Goal: Task Accomplishment & Management: Manage account settings

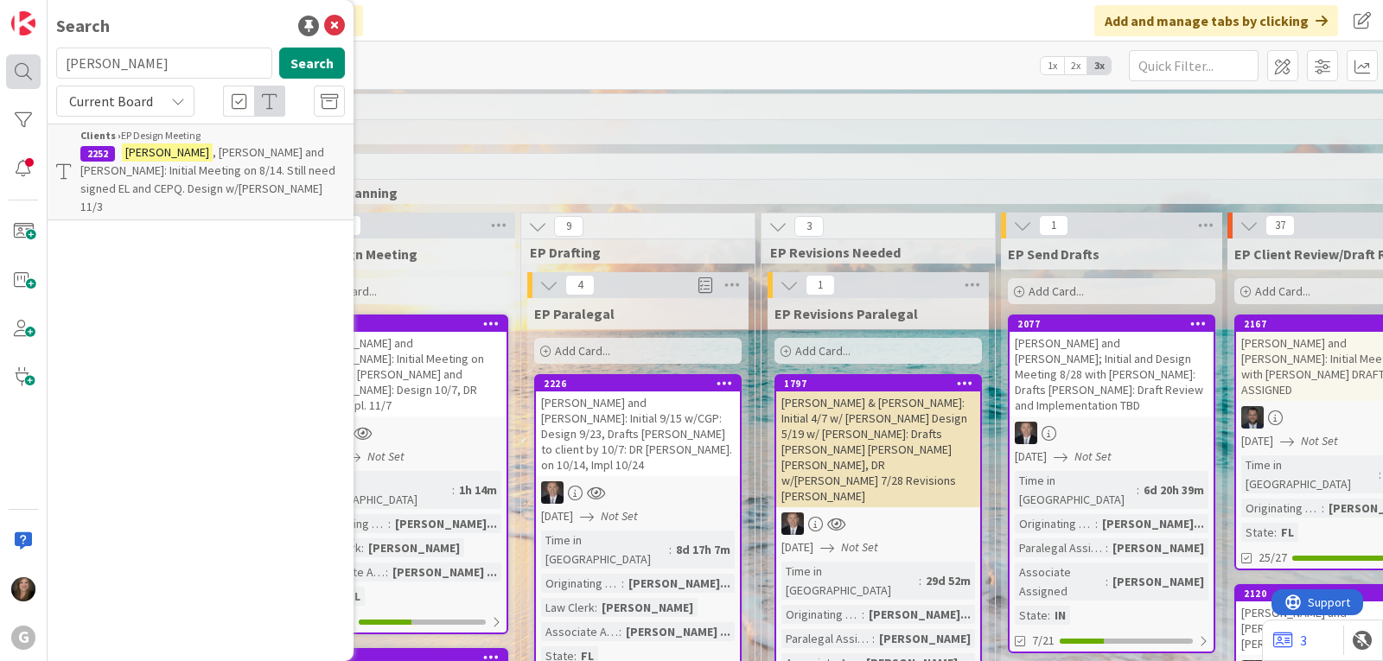
click at [26, 61] on div "G Search [PERSON_NAME] Search Current Board Clients › EP Design Meeting [STREET…" at bounding box center [24, 330] width 48 height 661
click at [184, 66] on input "[PERSON_NAME]" at bounding box center [164, 63] width 216 height 31
click at [178, 178] on p "[PERSON_NAME] and [PERSON_NAME]: Initial Meeting on 8/14. Still need signed EL …" at bounding box center [212, 180] width 265 height 73
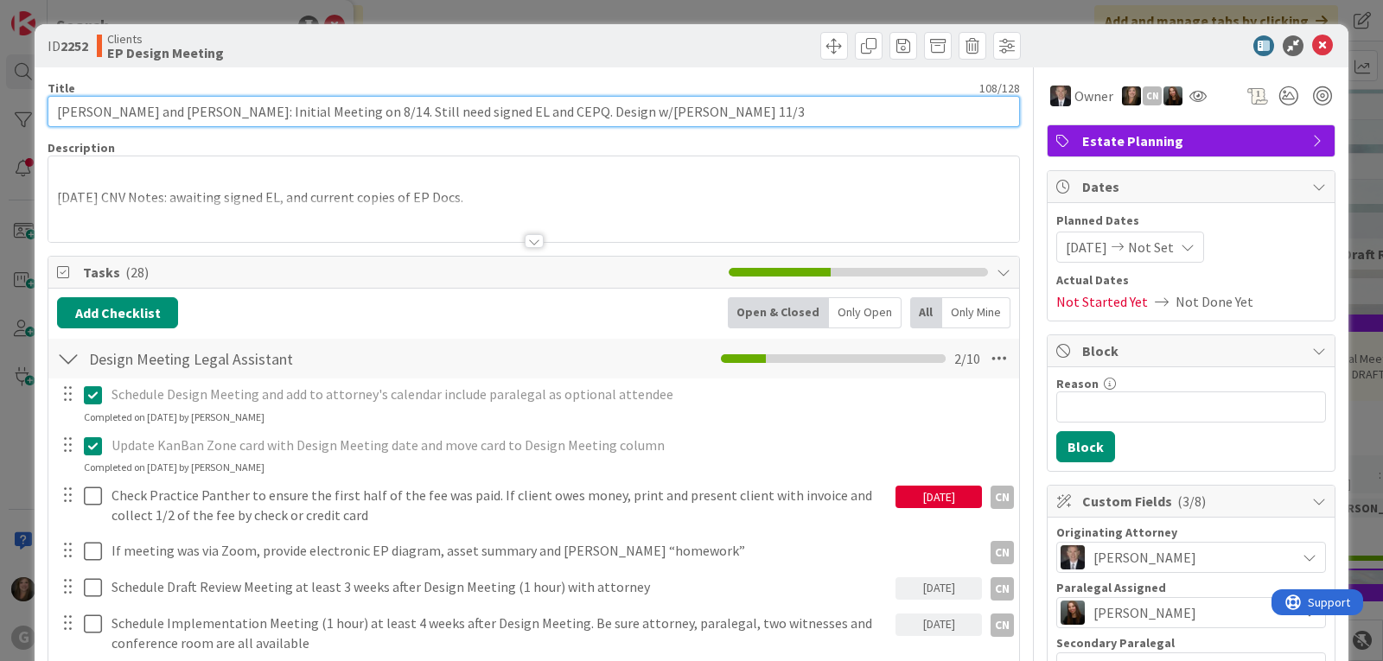
click at [390, 108] on input "[PERSON_NAME] and [PERSON_NAME]: Initial Meeting on 8/14. Still need signed EL …" at bounding box center [534, 111] width 973 height 31
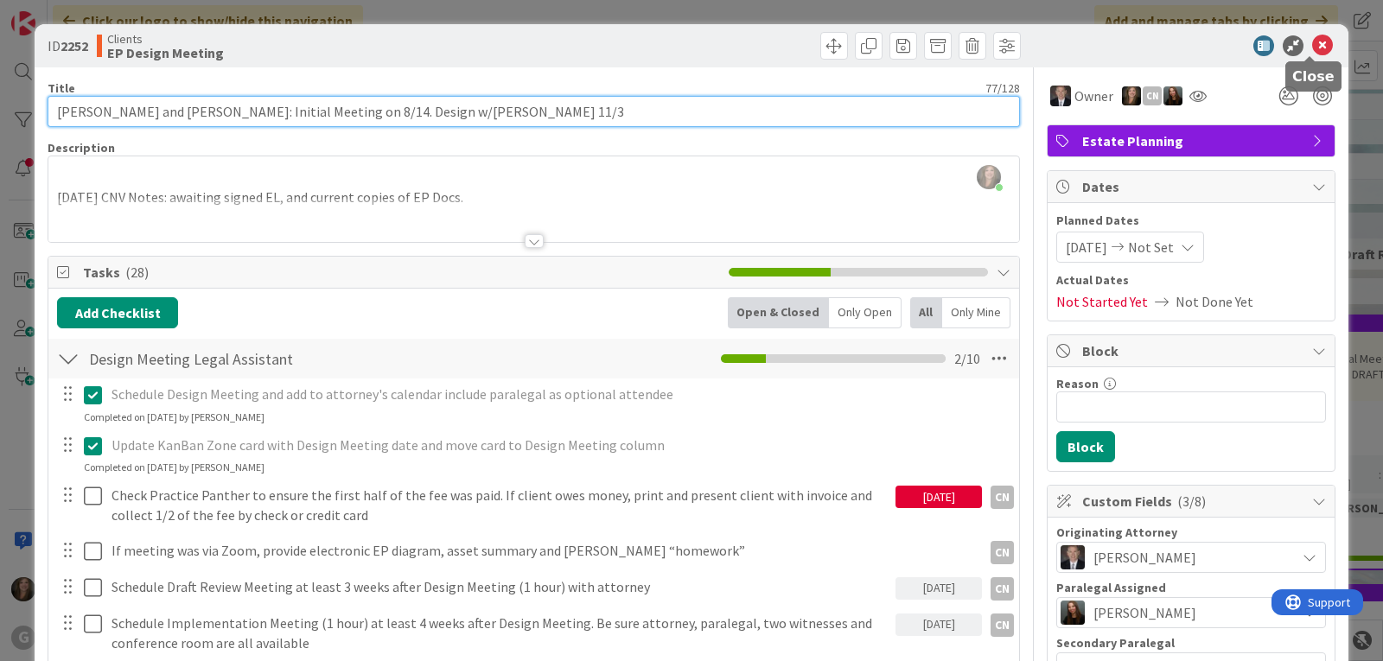
type input "[PERSON_NAME] and [PERSON_NAME]: Initial Meeting on 8/14. Design w/[PERSON_NAME…"
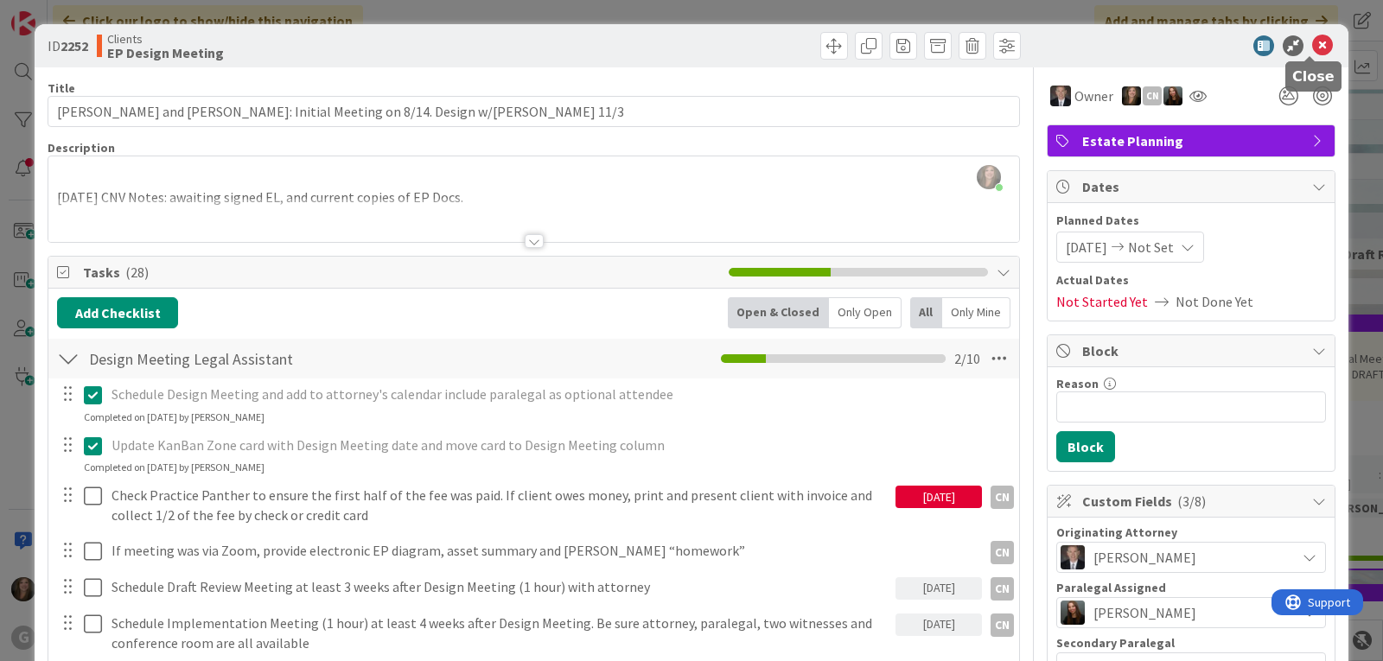
click at [1312, 48] on icon at bounding box center [1322, 45] width 21 height 21
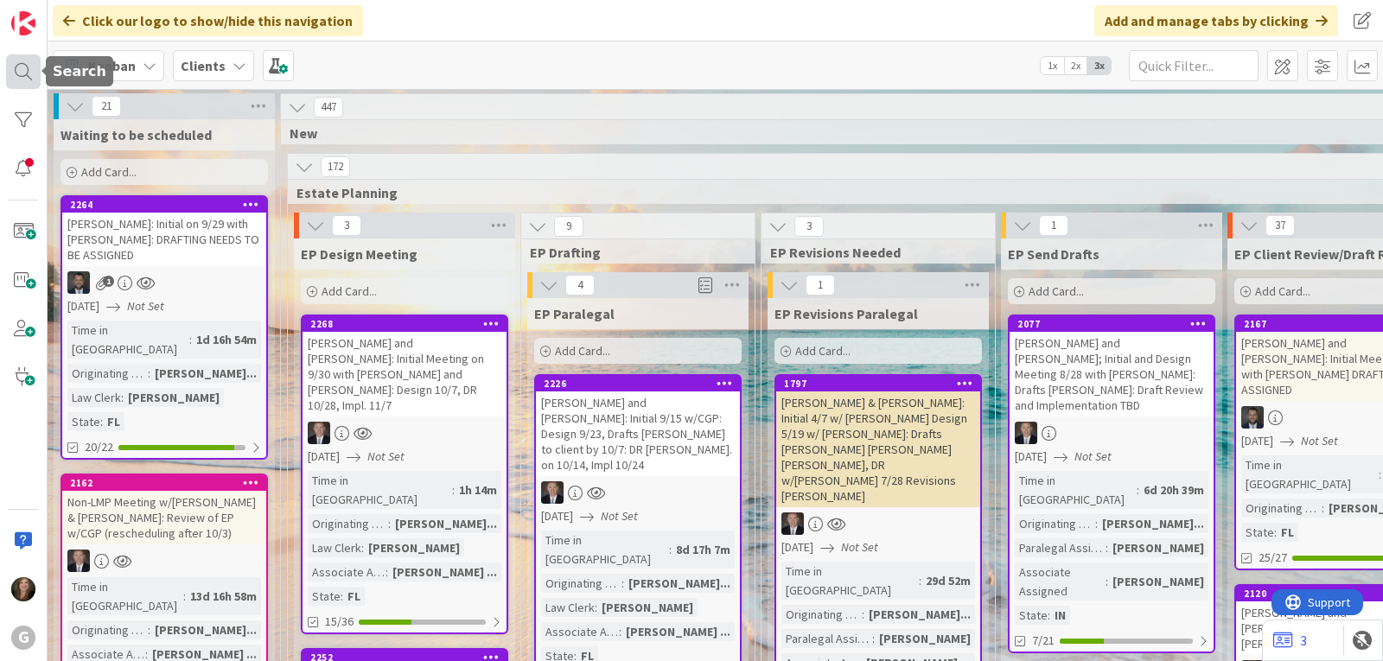
click at [26, 80] on div at bounding box center [23, 71] width 35 height 35
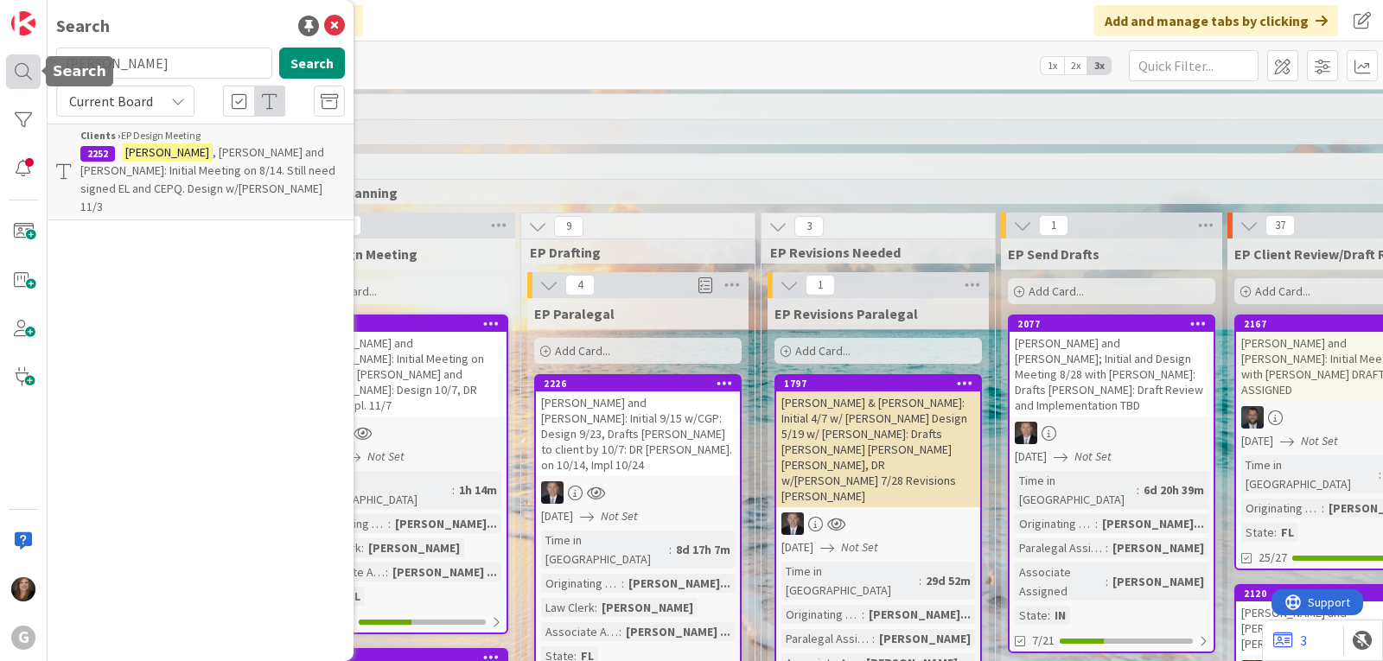
drag, startPoint x: 128, startPoint y: 61, endPoint x: 34, endPoint y: 64, distance: 94.3
click at [35, 64] on div "G Search [PERSON_NAME] Search Current Board Clients › EP Design Meeting [STREET…" at bounding box center [24, 330] width 48 height 661
type input "[PERSON_NAME]"
click at [221, 164] on span ", [PERSON_NAME] and [PERSON_NAME]: Non-LMP Meeting 9/30 w/[PERSON_NAME], Drafts…" at bounding box center [212, 179] width 265 height 70
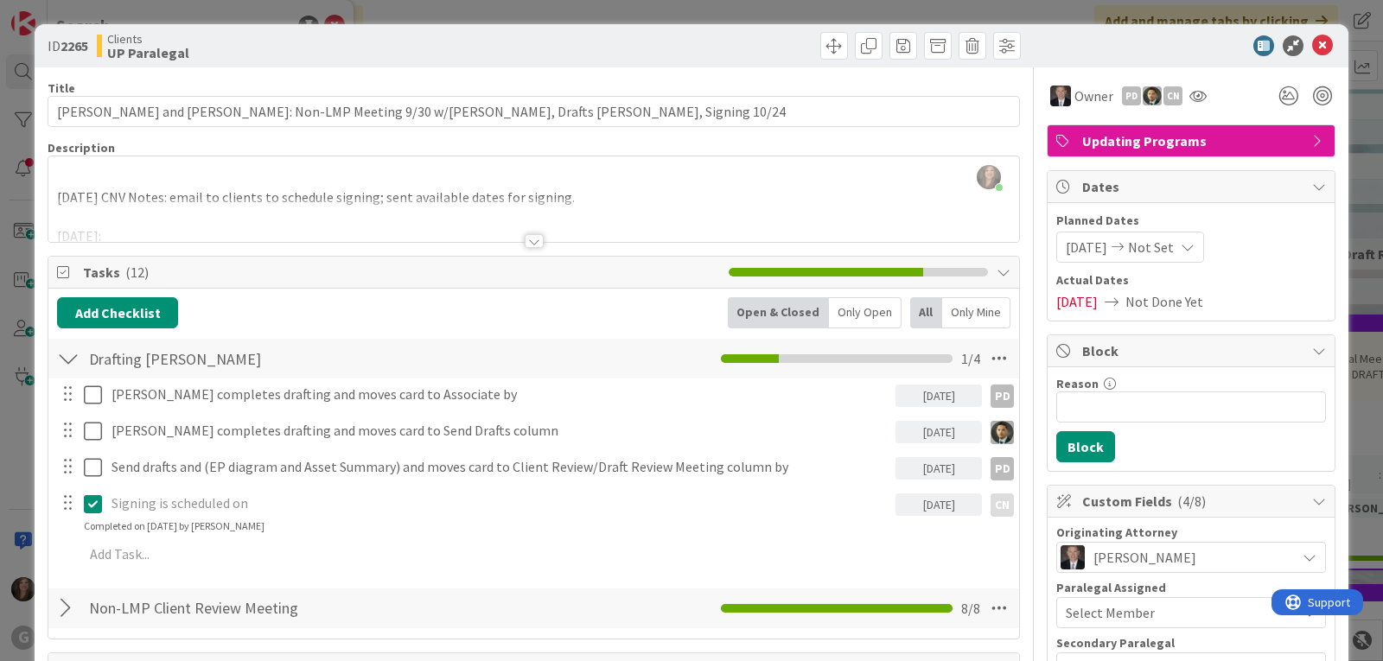
click at [1171, 251] on span "Not Set" at bounding box center [1151, 247] width 46 height 21
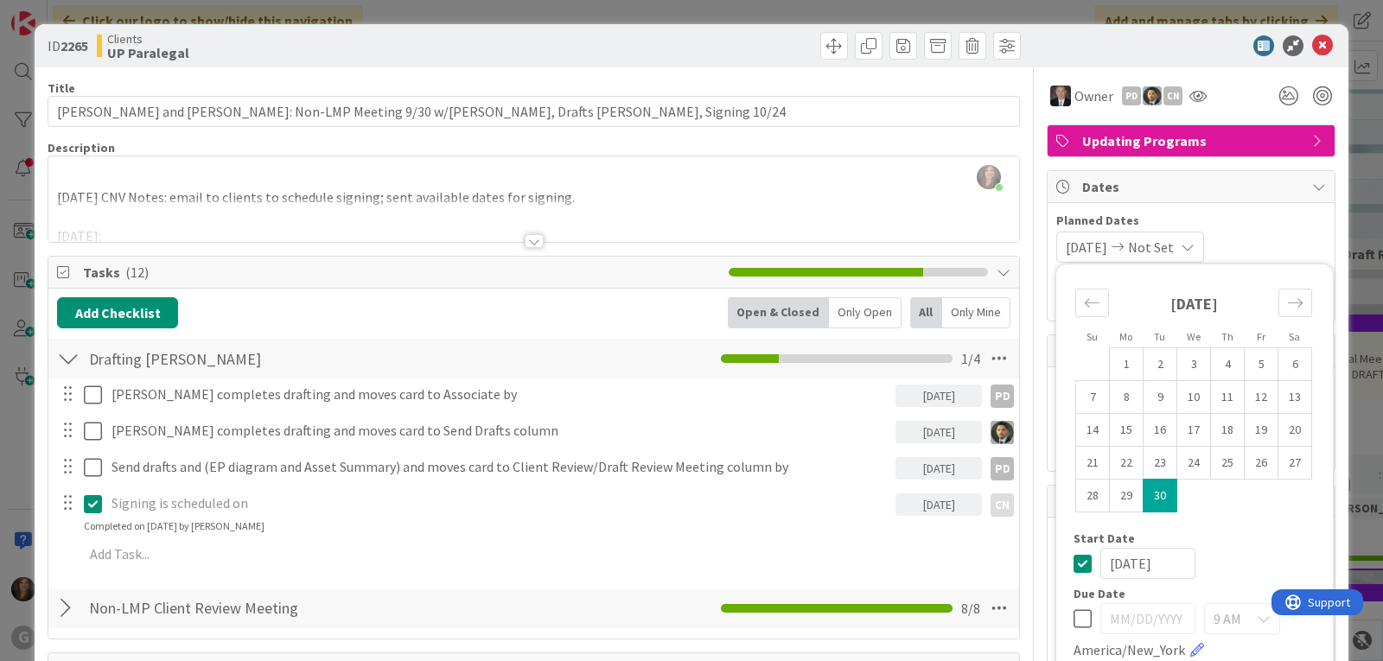
click at [1074, 623] on icon at bounding box center [1083, 619] width 18 height 21
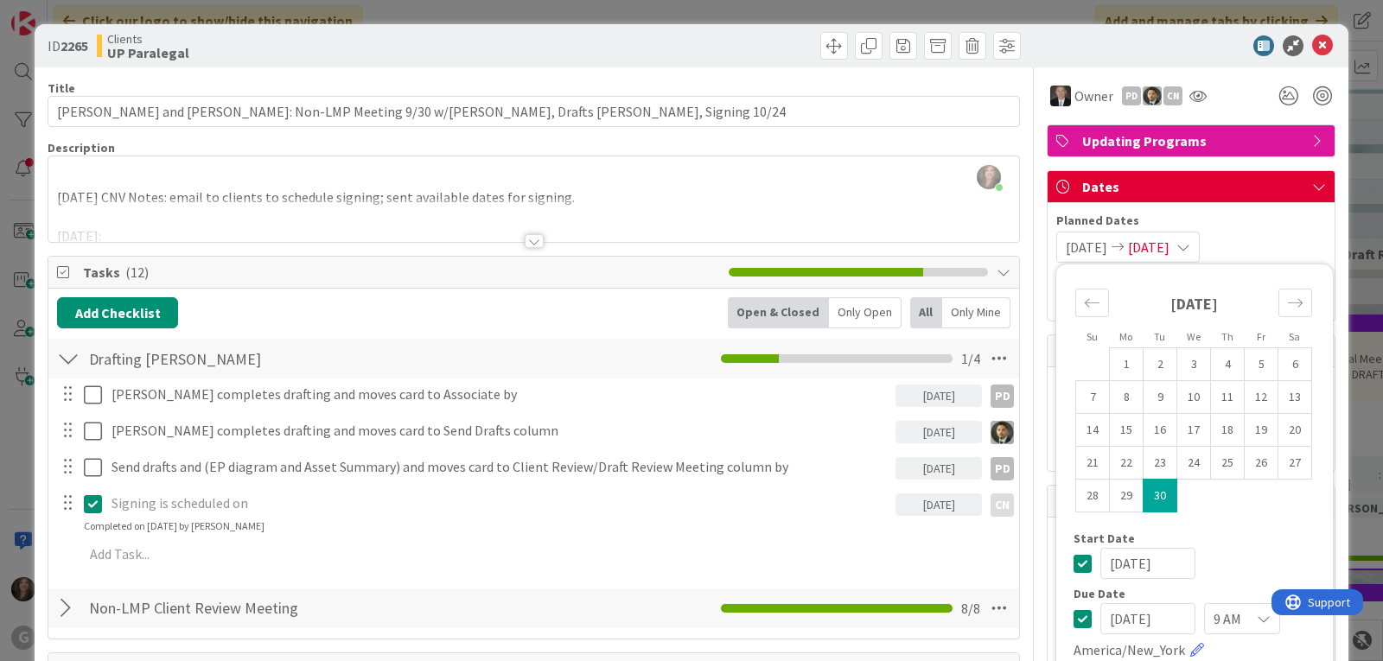
click at [1114, 622] on input "[DATE]" at bounding box center [1148, 618] width 95 height 31
click at [1124, 619] on input "[DATE]" at bounding box center [1148, 618] width 95 height 31
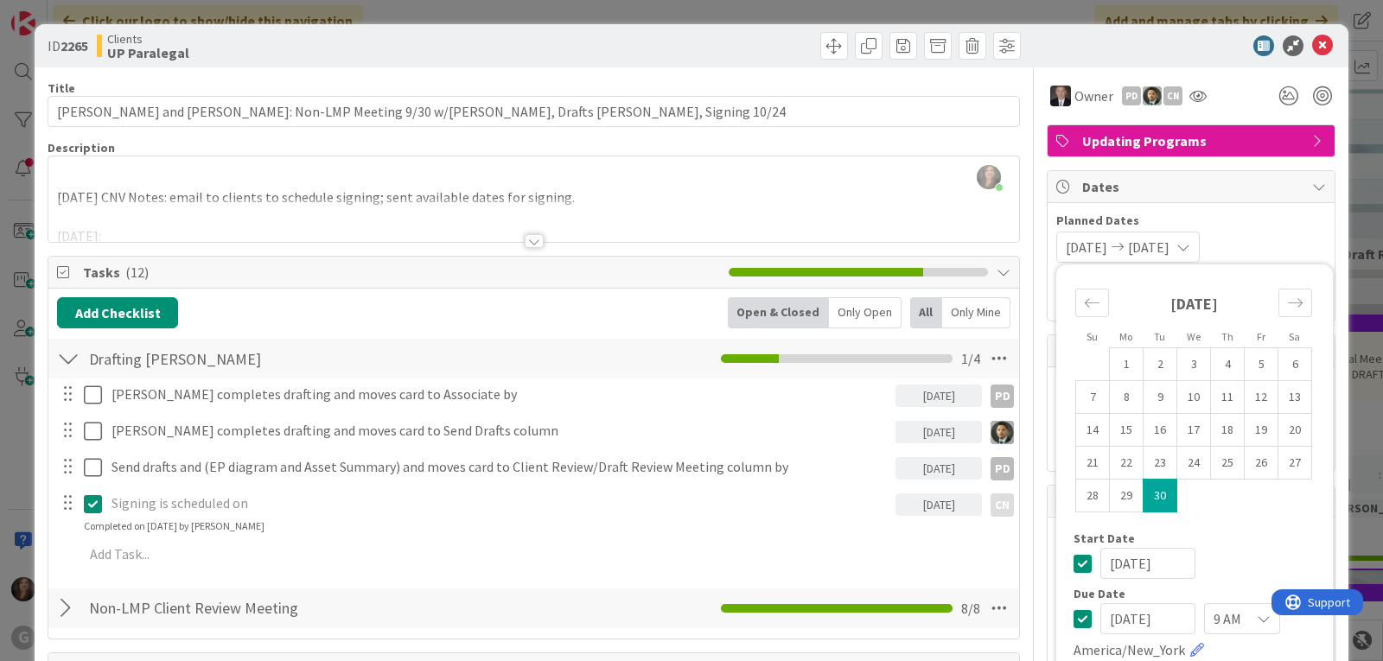
click at [1124, 621] on input "[DATE]" at bounding box center [1148, 618] width 95 height 31
type input "[DATE]"
click at [1222, 559] on div "[DATE]" at bounding box center [1195, 563] width 242 height 31
click at [1269, 539] on div "Start Date" at bounding box center [1195, 539] width 242 height 12
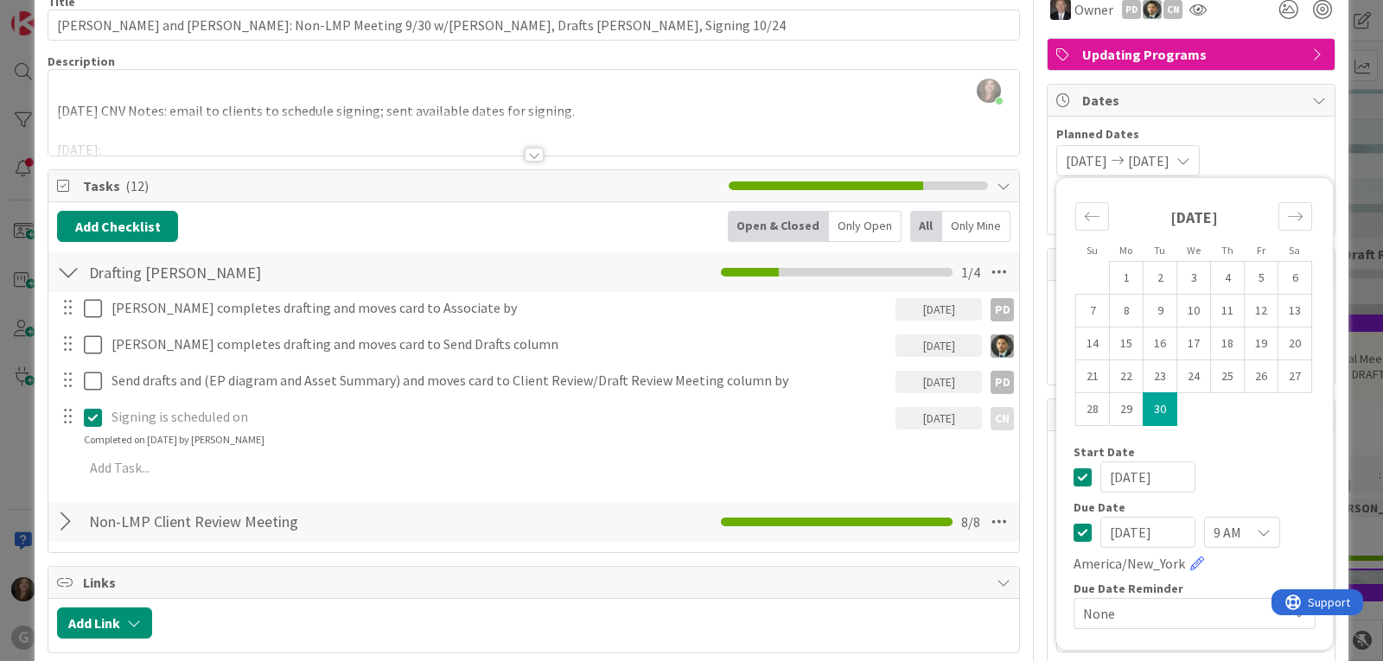
click at [1278, 124] on div "Planned Dates [DATE] [DATE] Su Mo Tu We Th Fr Sa [DATE] 1 2 3 4 5 6 7 8 9 10 11…" at bounding box center [1191, 176] width 287 height 118
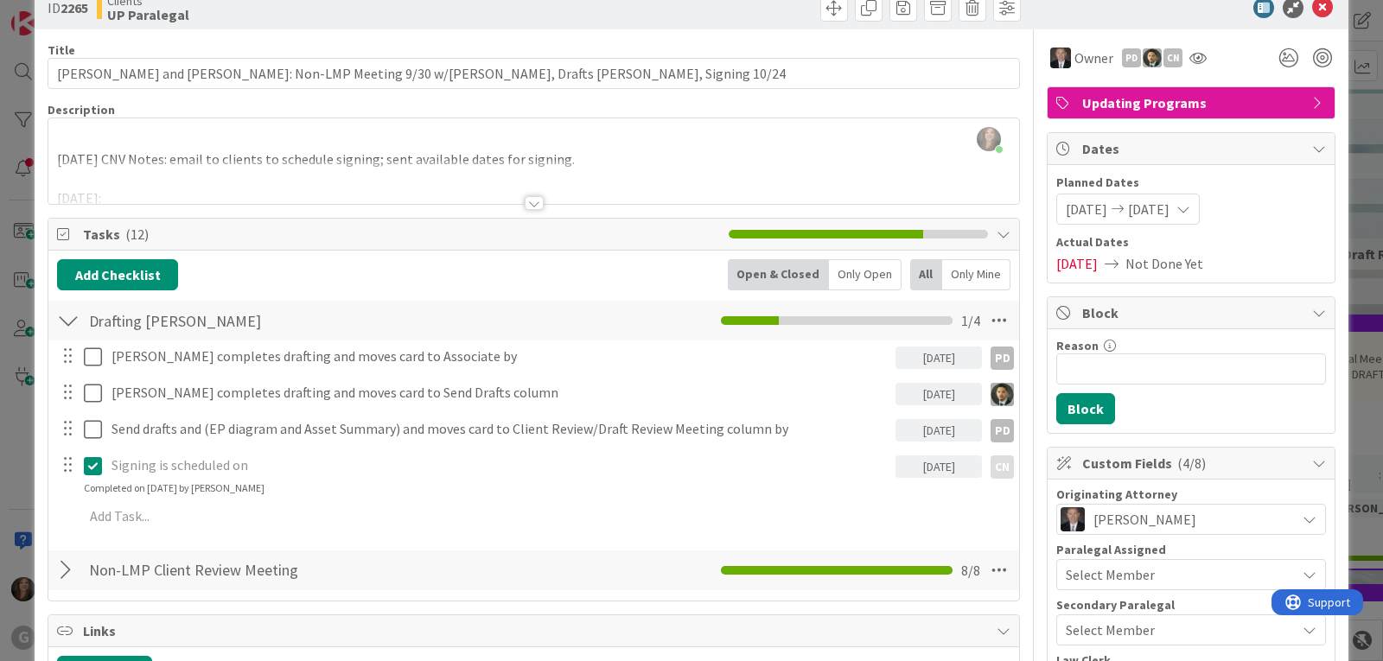
scroll to position [0, 0]
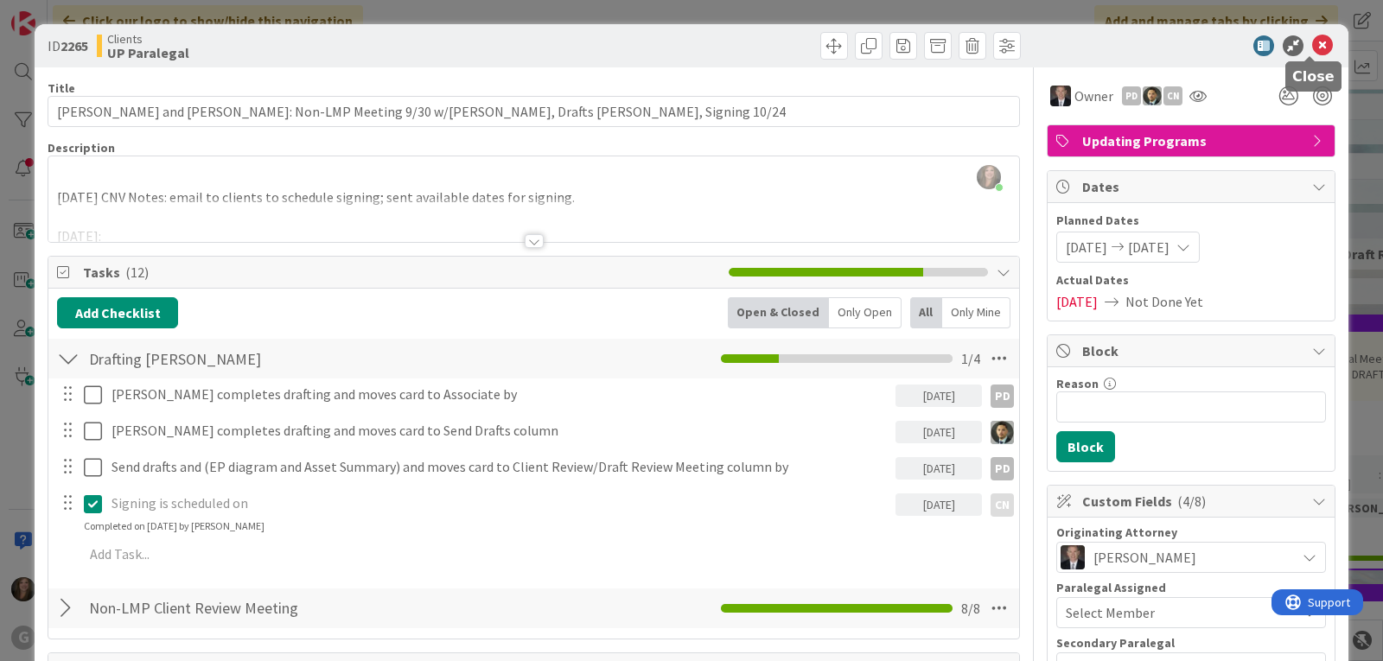
click at [1312, 47] on icon at bounding box center [1322, 45] width 21 height 21
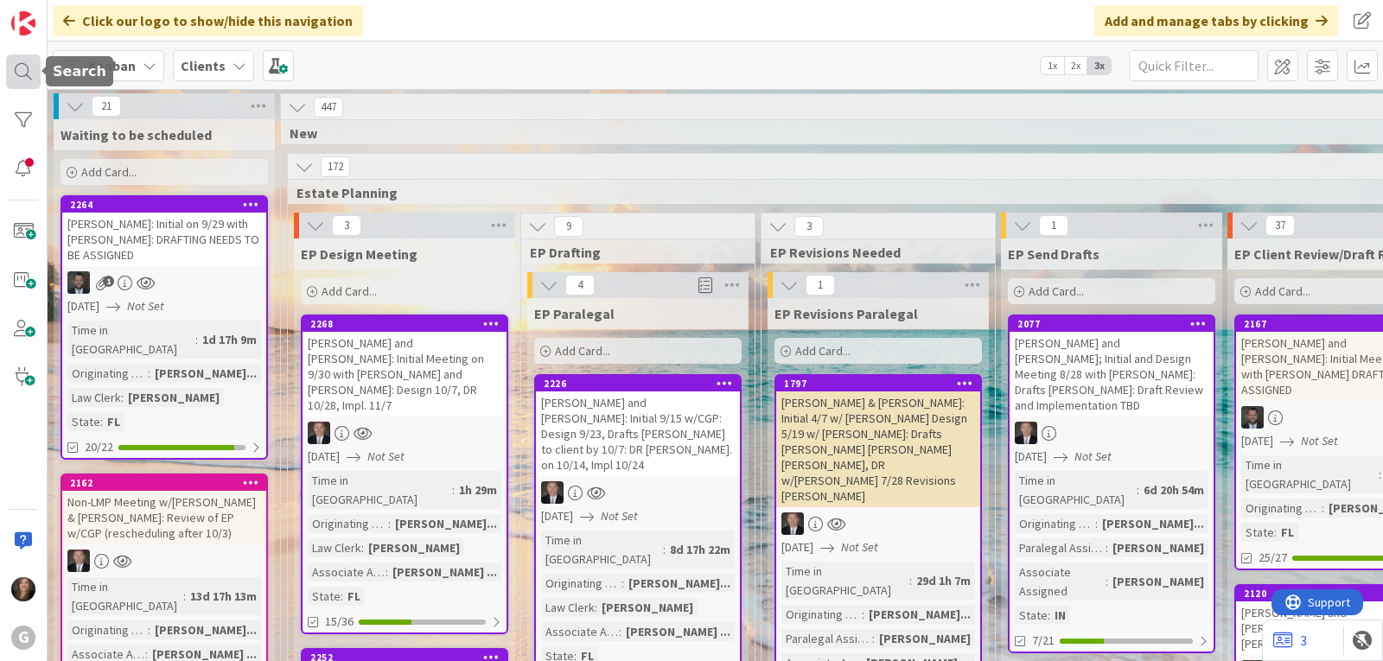
click at [31, 82] on div at bounding box center [23, 71] width 35 height 35
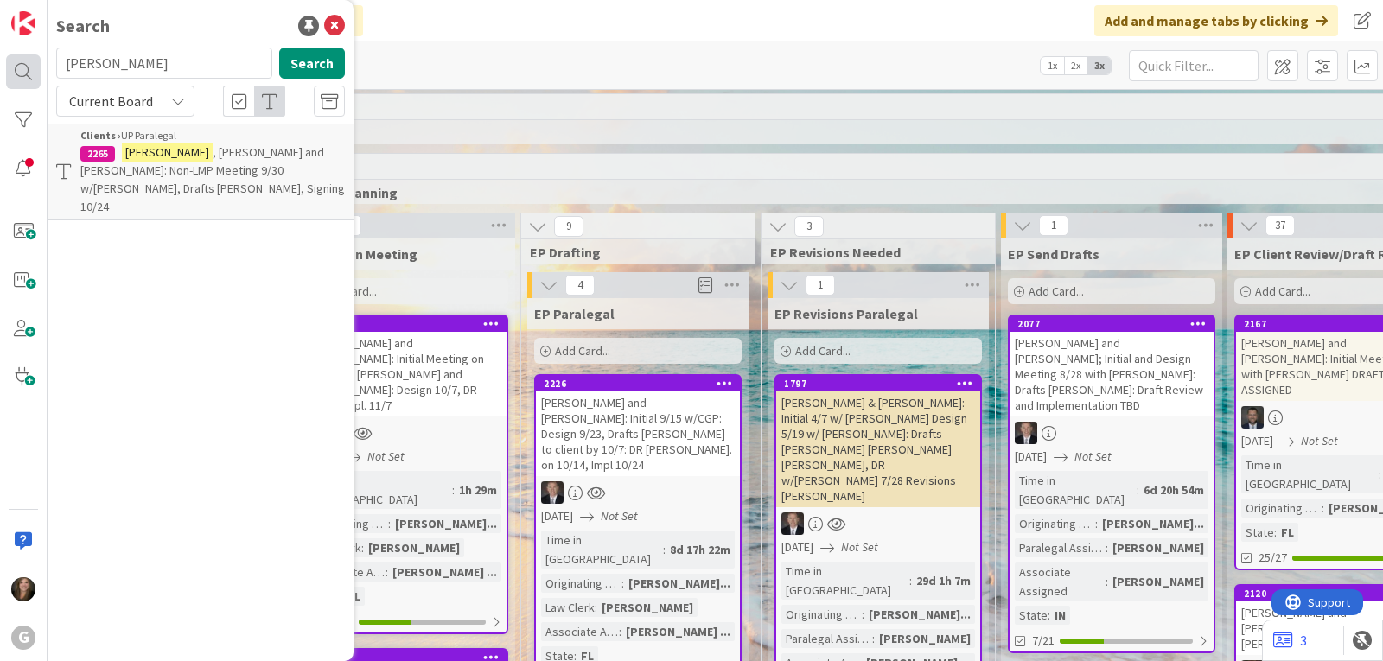
drag, startPoint x: 137, startPoint y: 69, endPoint x: 35, endPoint y: 65, distance: 103.0
click at [35, 65] on div "G Search [PERSON_NAME] Search Current Board Clients › UP Paralegal 2265 [PERSON…" at bounding box center [24, 330] width 48 height 661
type input "[PERSON_NAME]"
click at [148, 172] on span ", [PERSON_NAME] & [PERSON_NAME]: LMP Meeting on 9/16 w/CGP: Drafts" at bounding box center [197, 170] width 235 height 52
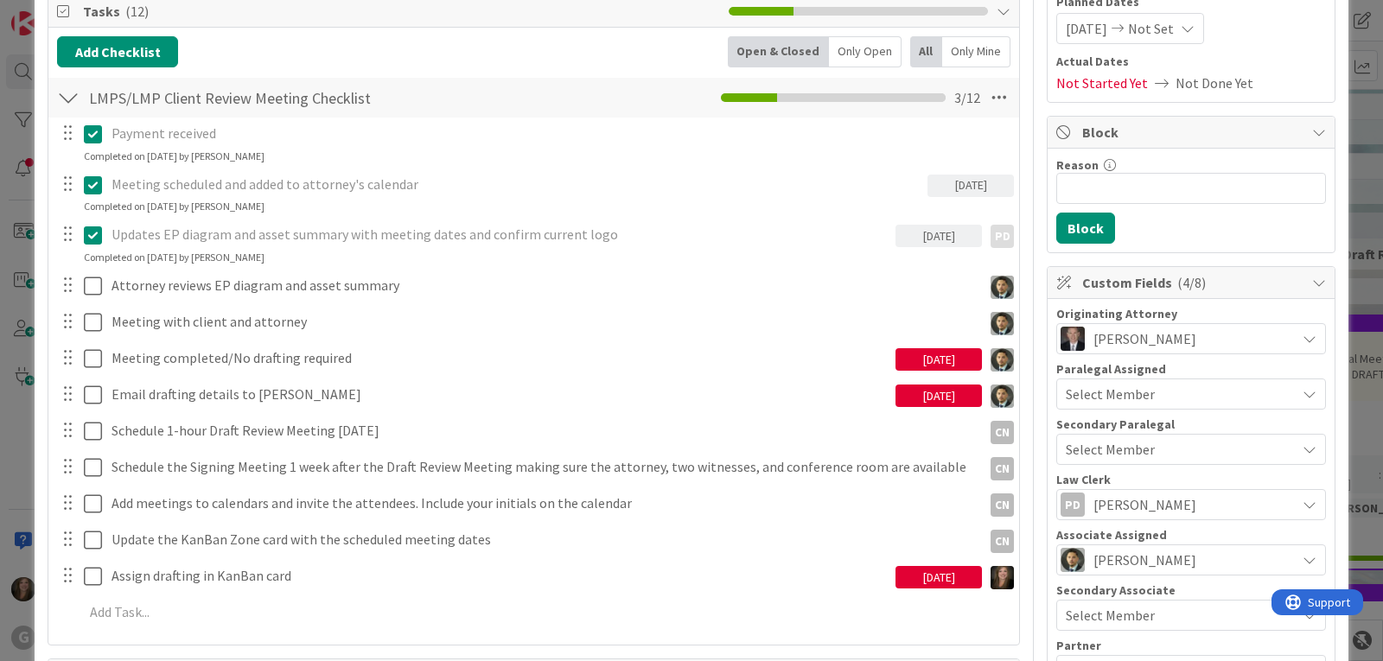
scroll to position [259, 0]
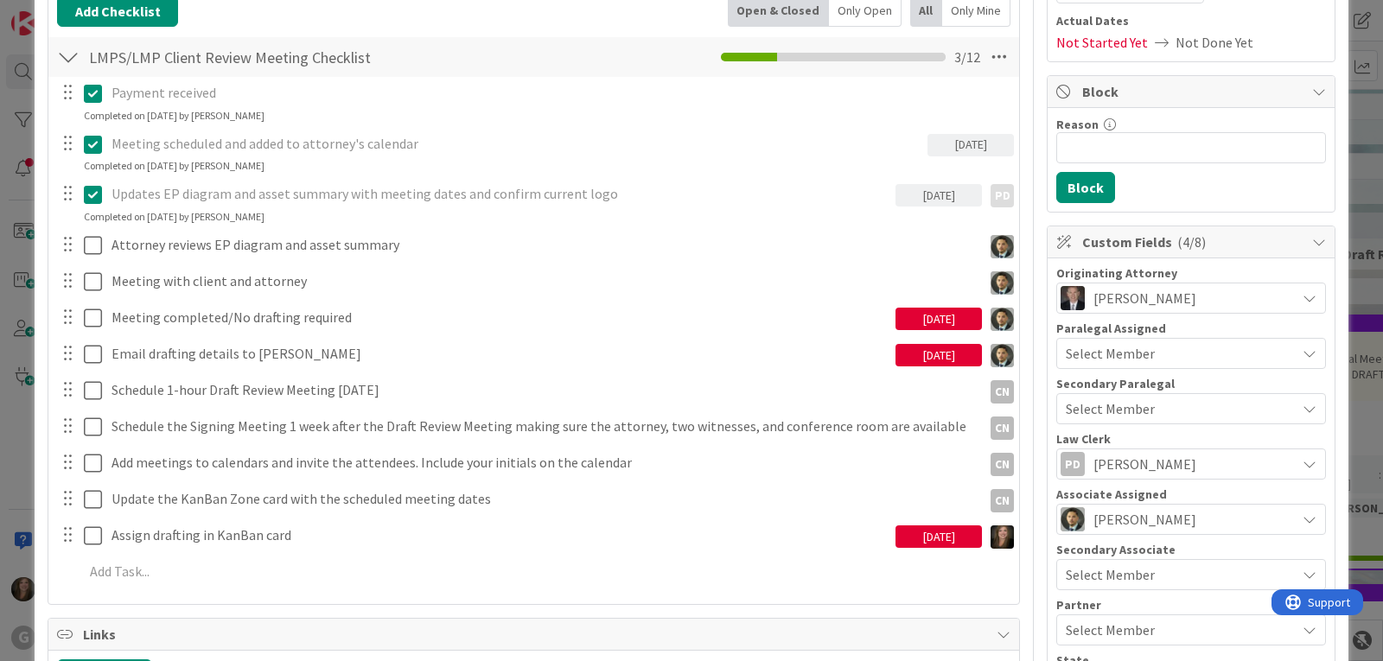
click at [951, 539] on div "[DATE]" at bounding box center [939, 537] width 86 height 22
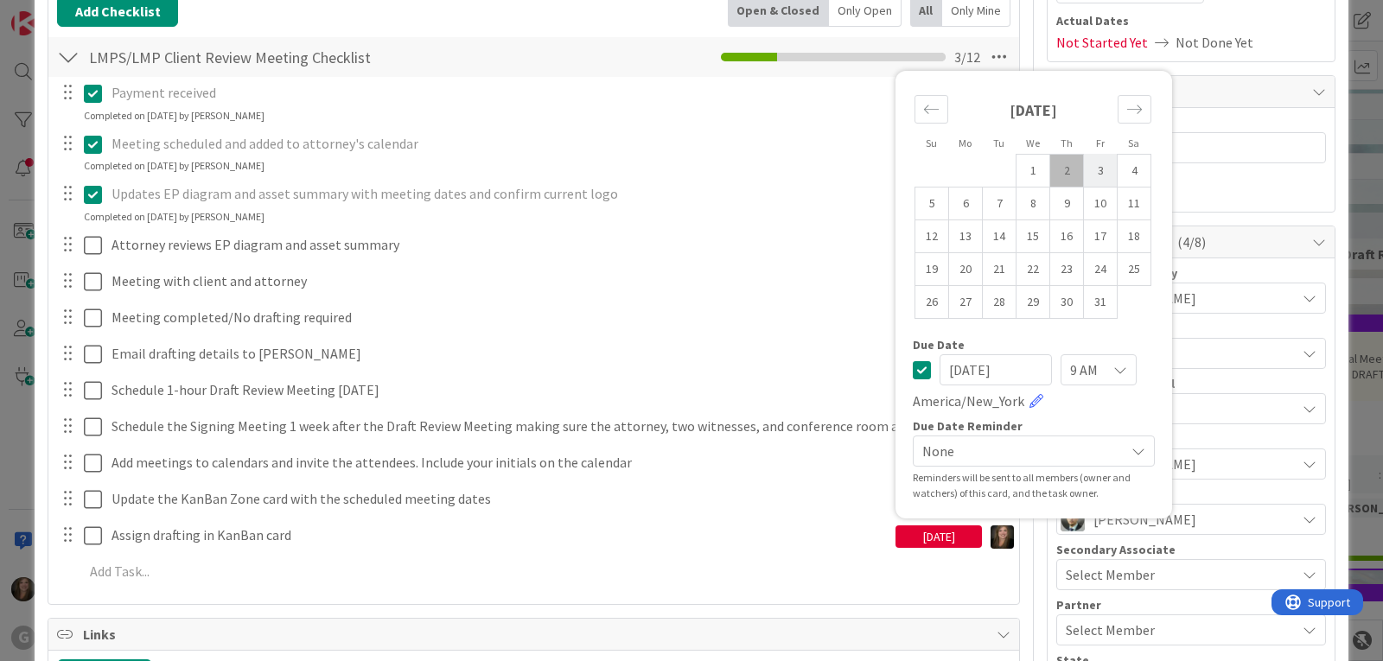
click at [1090, 169] on td "3" at bounding box center [1101, 170] width 34 height 33
type input "[DATE]"
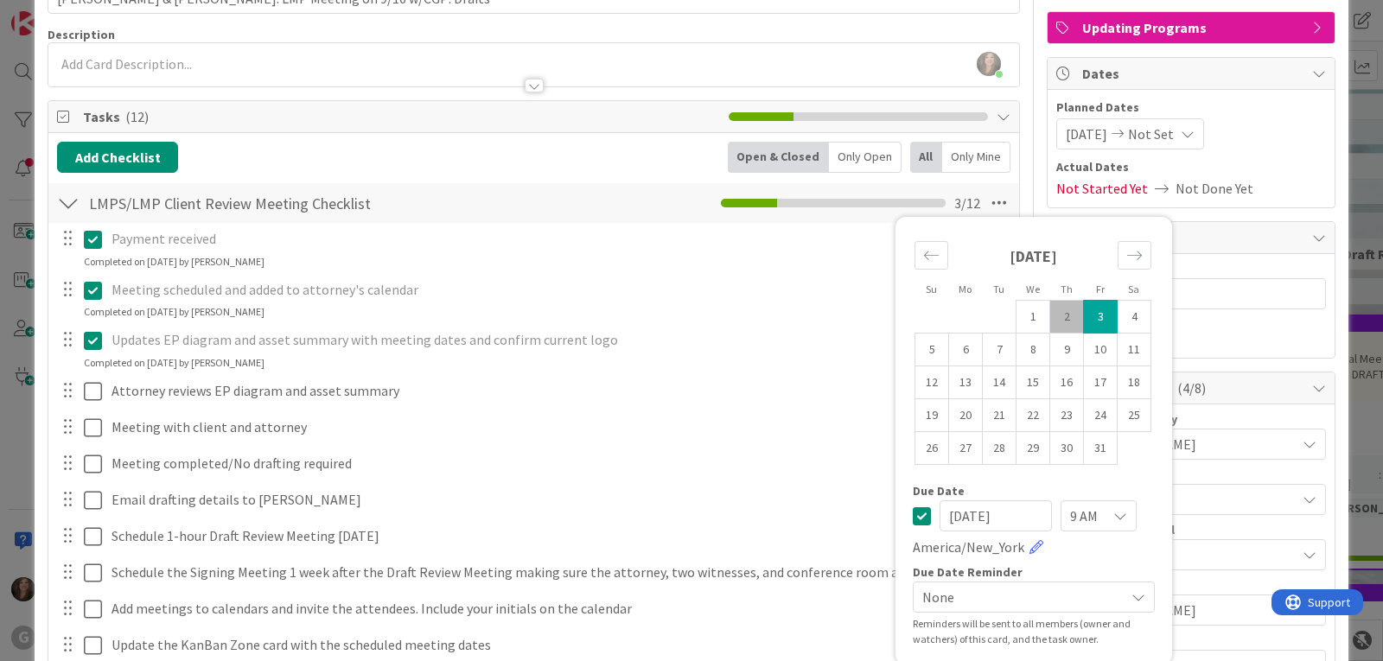
scroll to position [0, 0]
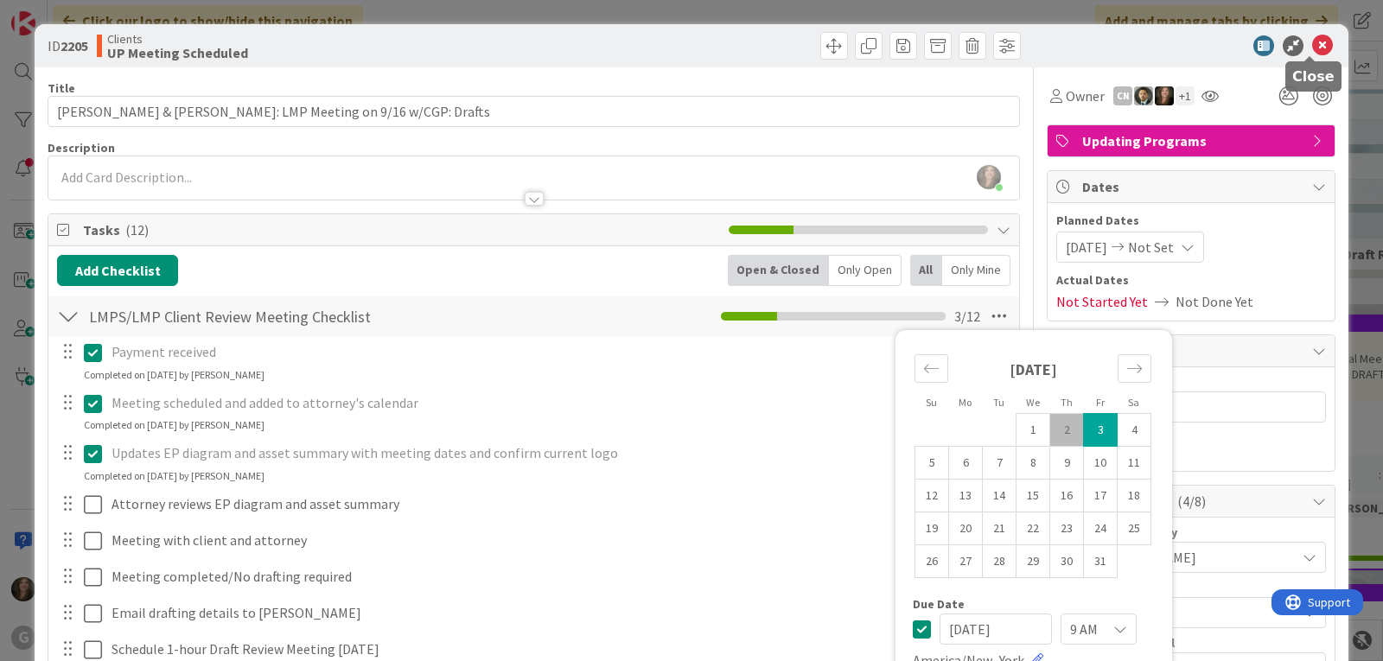
click at [1315, 38] on icon at bounding box center [1322, 45] width 21 height 21
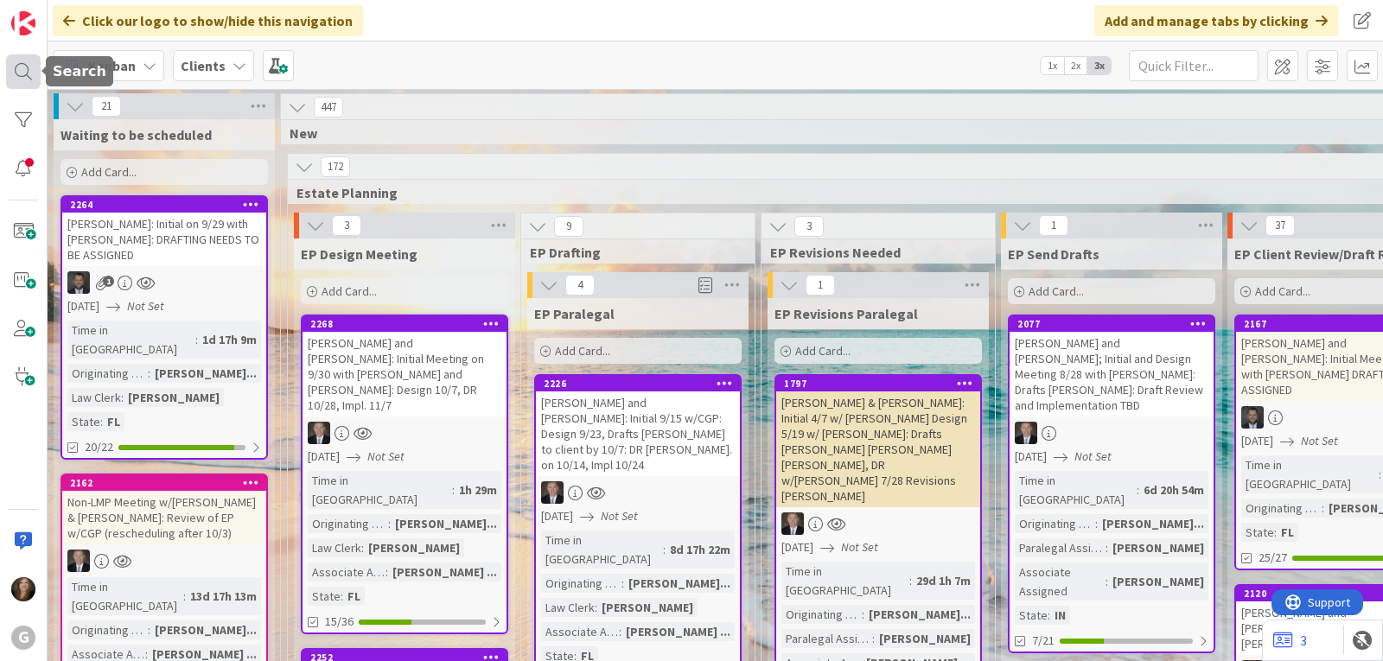
click at [36, 73] on div at bounding box center [23, 71] width 35 height 35
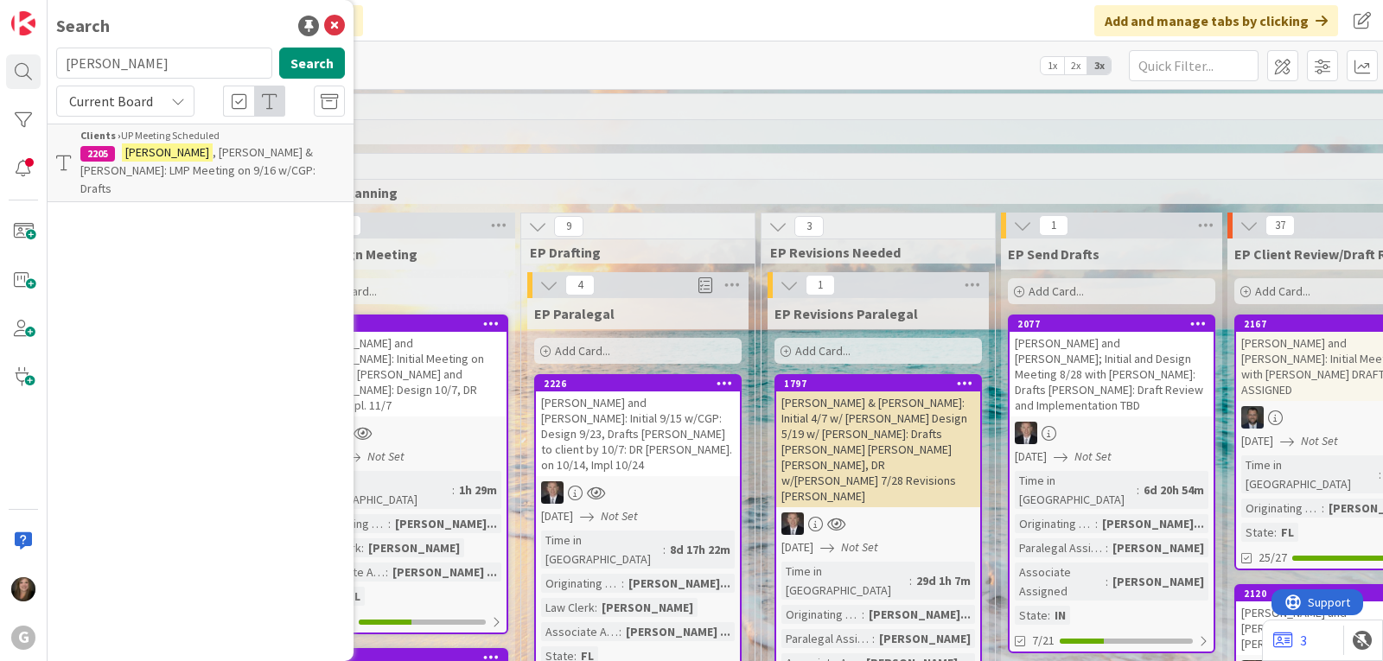
drag, startPoint x: 163, startPoint y: 68, endPoint x: 66, endPoint y: 59, distance: 98.2
click at [66, 59] on input "[PERSON_NAME]" at bounding box center [164, 63] width 216 height 31
click at [335, 24] on icon at bounding box center [334, 26] width 21 height 21
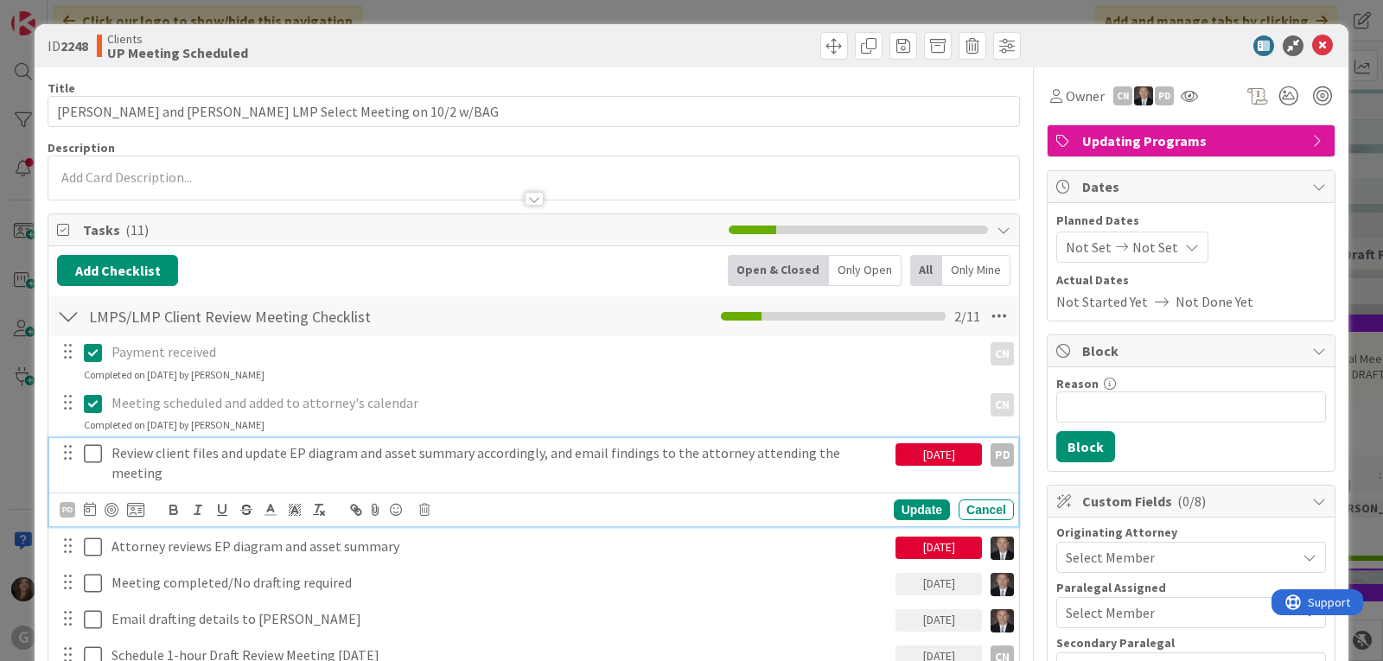
click at [88, 455] on icon at bounding box center [93, 454] width 18 height 21
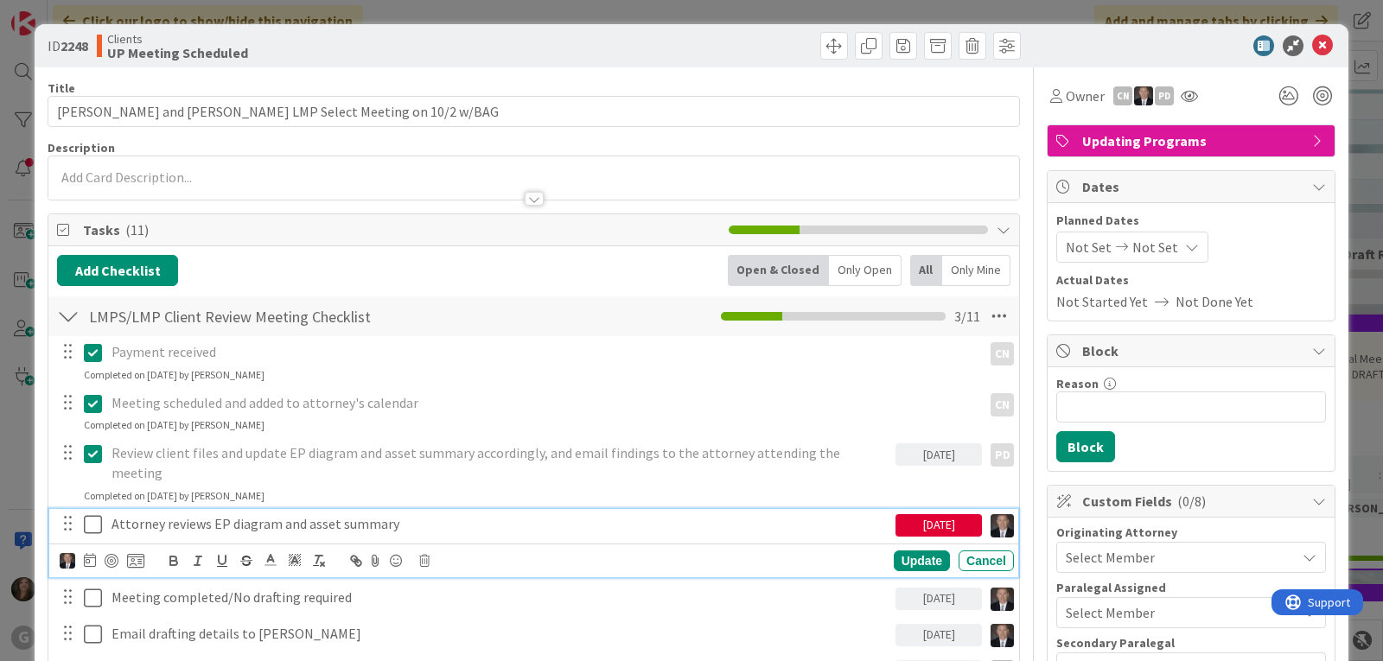
click at [89, 514] on icon at bounding box center [93, 524] width 18 height 21
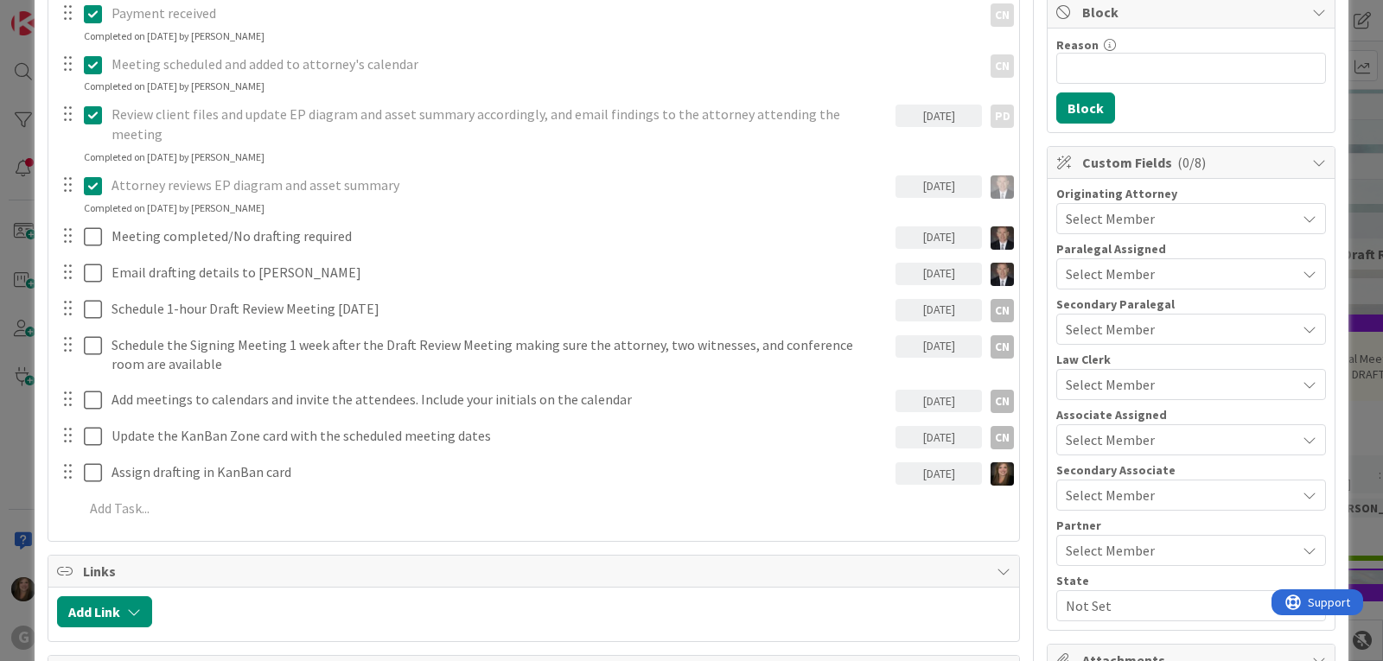
scroll to position [346, 0]
